Goal: Information Seeking & Learning: Learn about a topic

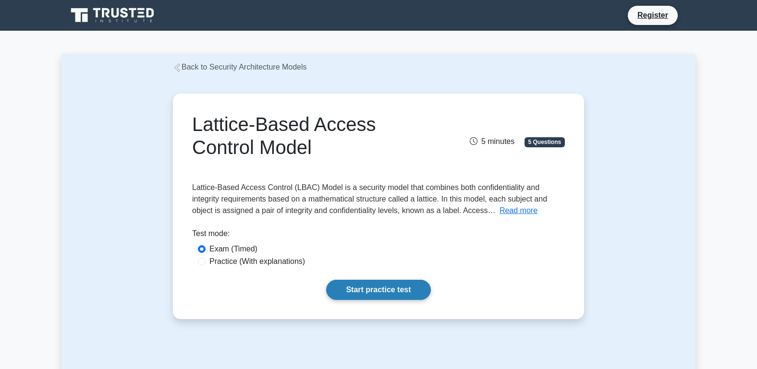
click at [378, 291] on link "Start practice test" at bounding box center [378, 290] width 104 height 20
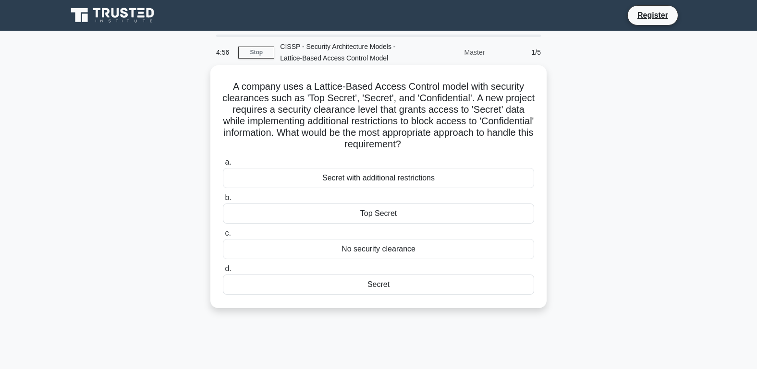
scroll to position [8, 0]
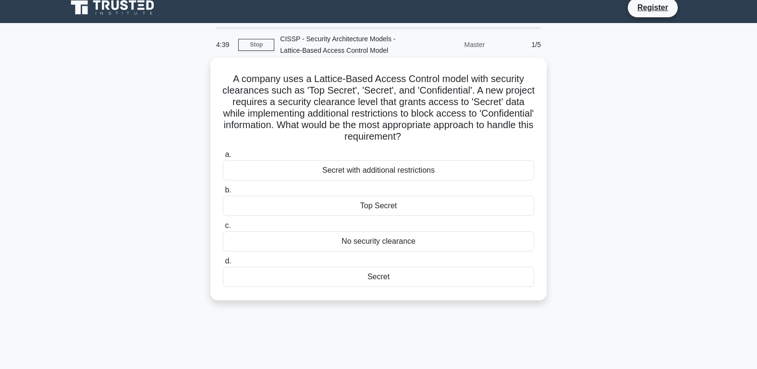
click at [374, 280] on div "Secret" at bounding box center [378, 277] width 311 height 20
click at [223, 265] on input "d. Secret" at bounding box center [223, 261] width 0 height 6
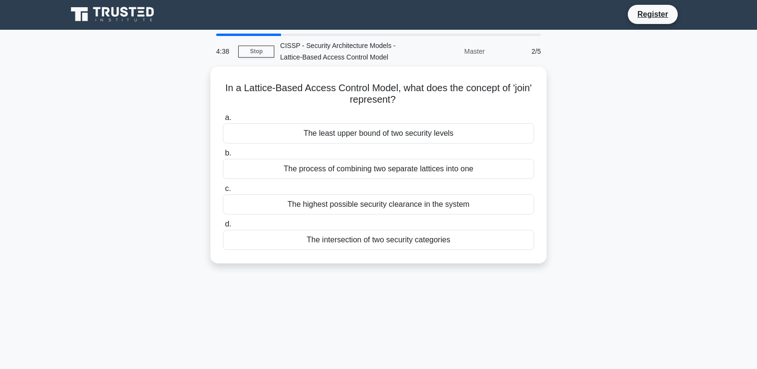
scroll to position [0, 0]
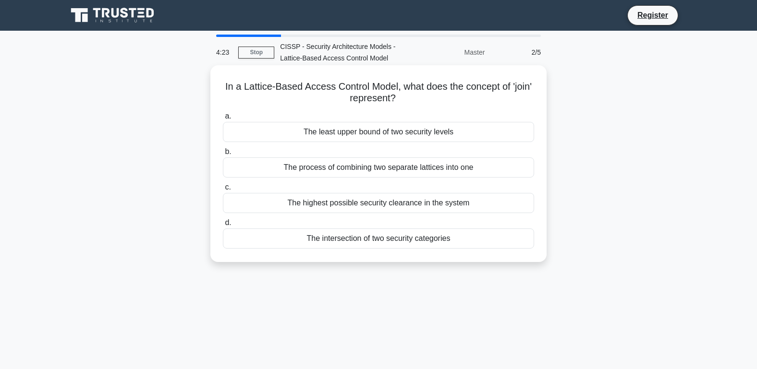
click at [381, 242] on div "The intersection of two security categories" at bounding box center [378, 239] width 311 height 20
click at [223, 226] on input "d. The intersection of two security categories" at bounding box center [223, 223] width 0 height 6
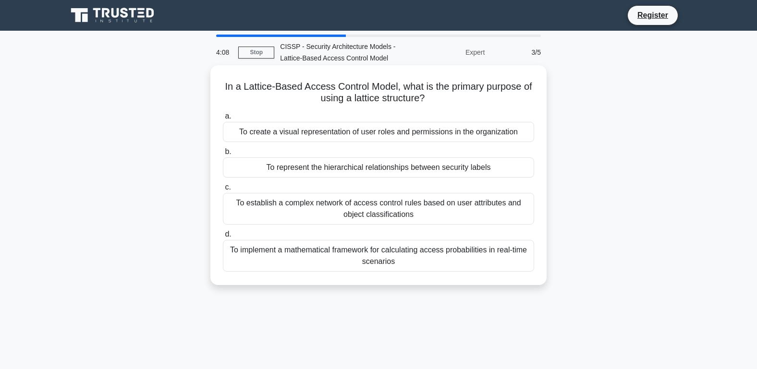
click at [377, 212] on div "To establish a complex network of access control rules based on user attributes…" at bounding box center [378, 209] width 311 height 32
click at [223, 191] on input "c. To establish a complex network of access control rules based on user attribu…" at bounding box center [223, 187] width 0 height 6
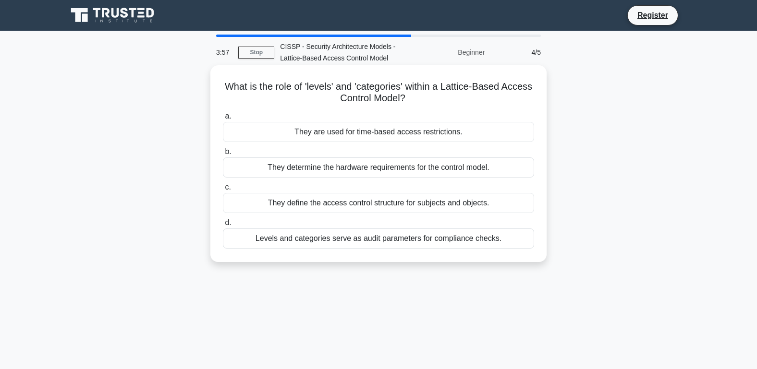
click at [374, 204] on div "They define the access control structure for subjects and objects." at bounding box center [378, 203] width 311 height 20
click at [223, 191] on input "c. They define the access control structure for subjects and objects." at bounding box center [223, 187] width 0 height 6
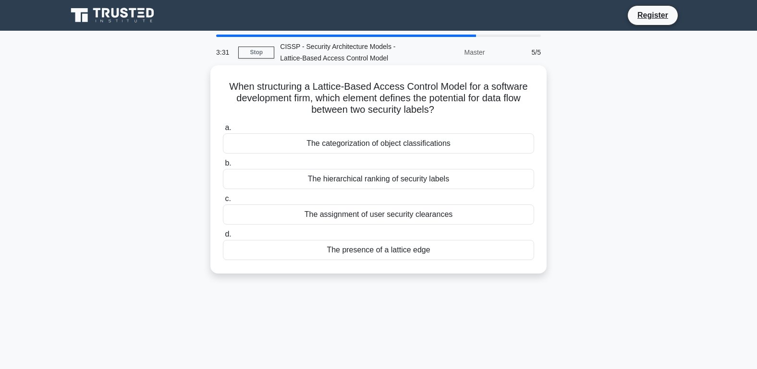
click at [363, 211] on div "The assignment of user security clearances" at bounding box center [378, 215] width 311 height 20
click at [223, 202] on input "c. The assignment of user security clearances" at bounding box center [223, 199] width 0 height 6
